Goal: Information Seeking & Learning: Get advice/opinions

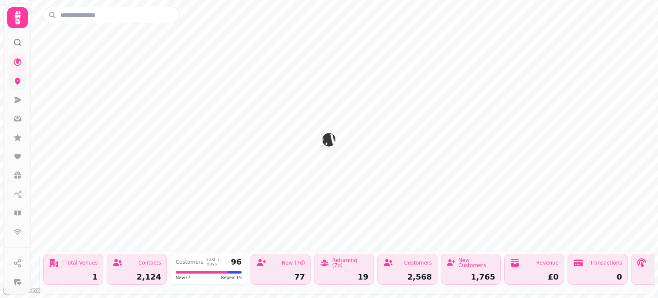
click at [18, 82] on icon at bounding box center [18, 81] width 6 height 7
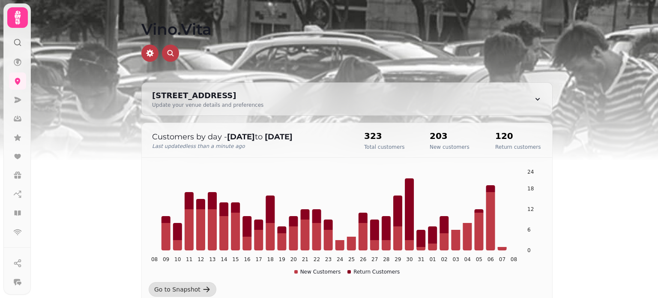
click at [18, 13] on icon at bounding box center [18, 18] width 6 height 14
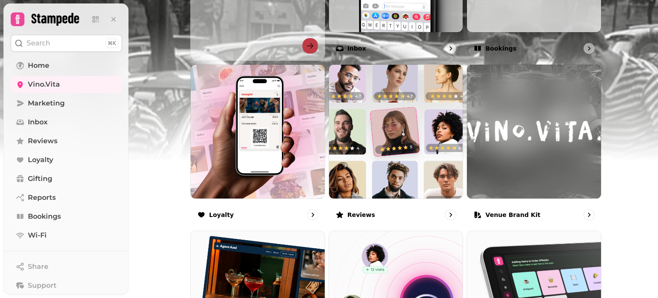
scroll to position [413, 0]
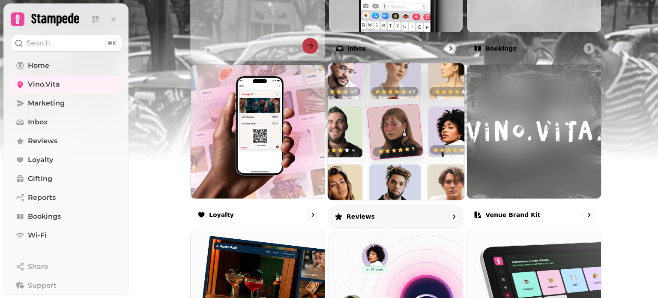
click at [360, 209] on div "Reviews" at bounding box center [396, 215] width 138 height 25
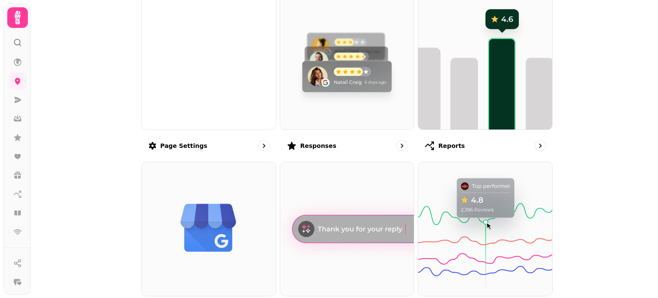
scroll to position [106, 0]
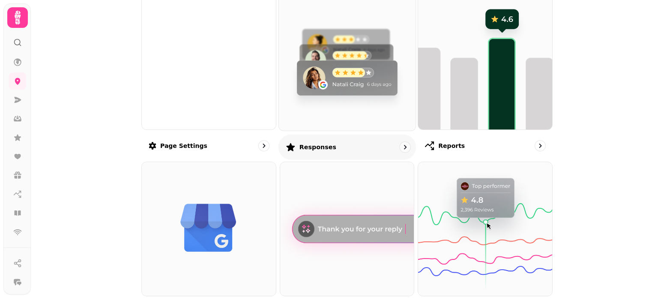
click at [371, 90] on img at bounding box center [347, 62] width 150 height 150
